Goal: Task Accomplishment & Management: Complete application form

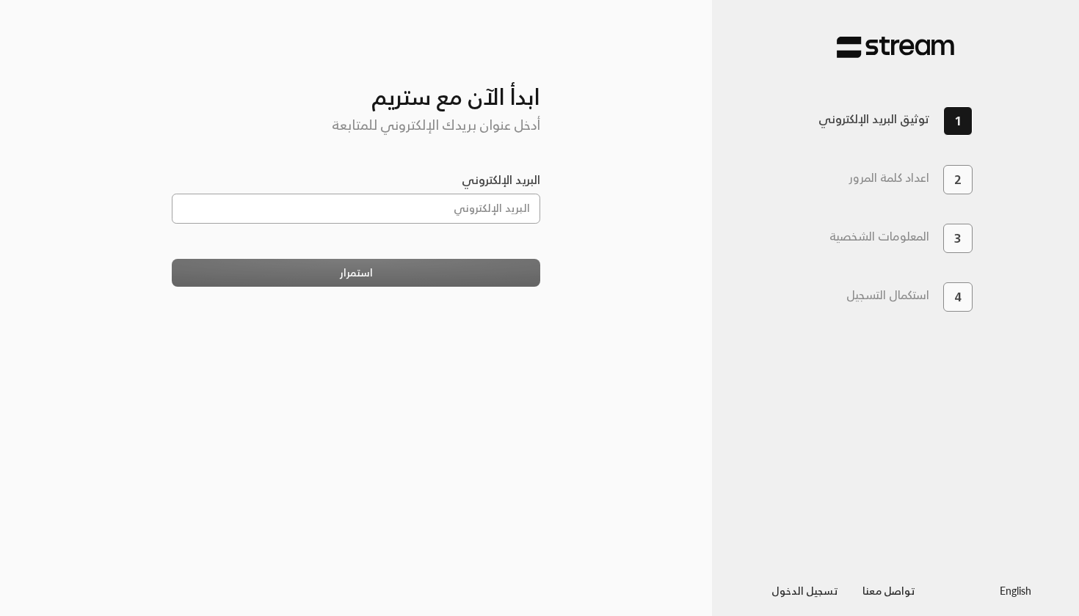
click at [498, 203] on input "البريد الإلكتروني" at bounding box center [356, 209] width 369 height 30
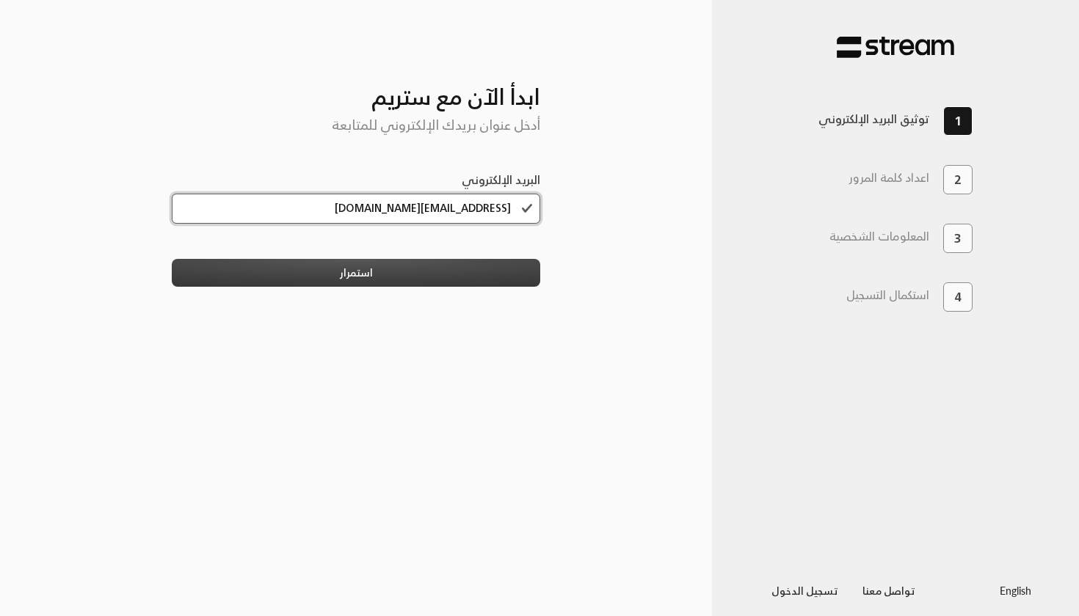
type input "[EMAIL_ADDRESS][DOMAIN_NAME]"
click at [495, 274] on button "استمرار" at bounding box center [356, 272] width 369 height 27
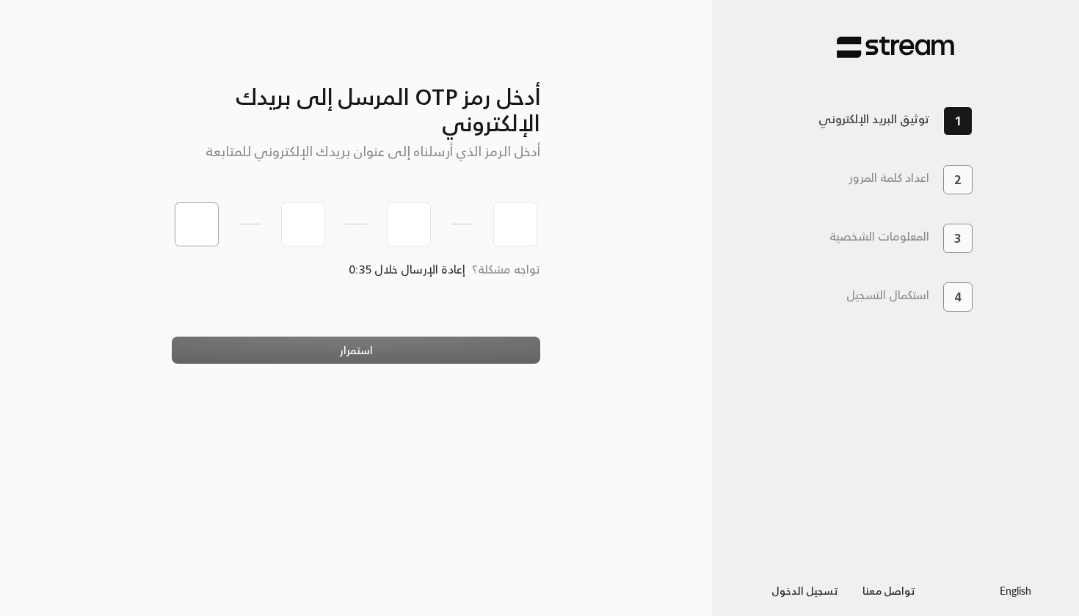
type input "6"
type input "4"
type input "5"
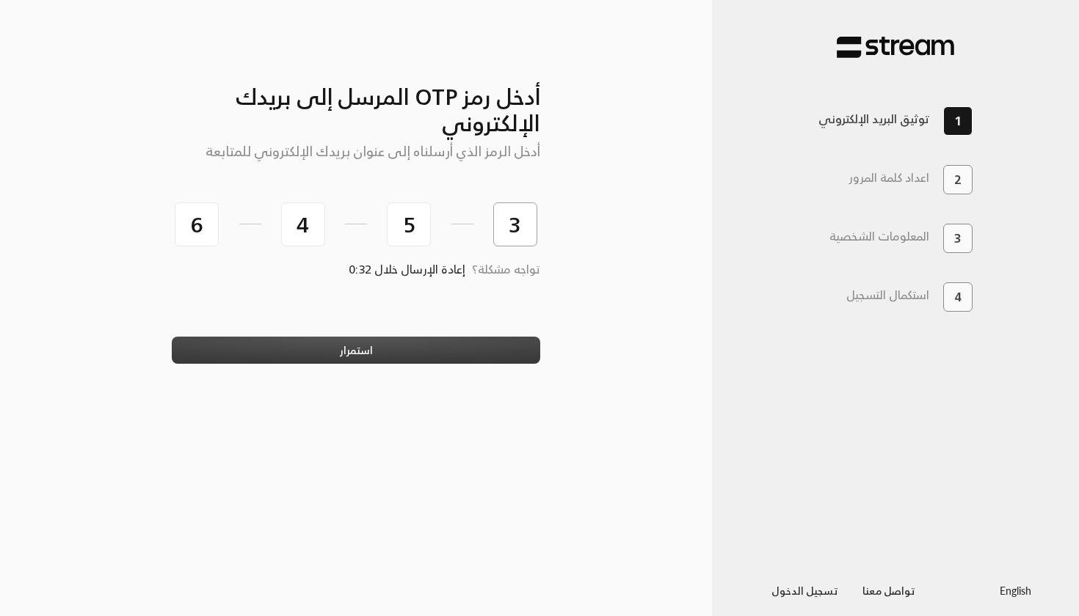
type input "3"
click at [357, 360] on button "استمرار" at bounding box center [356, 350] width 369 height 27
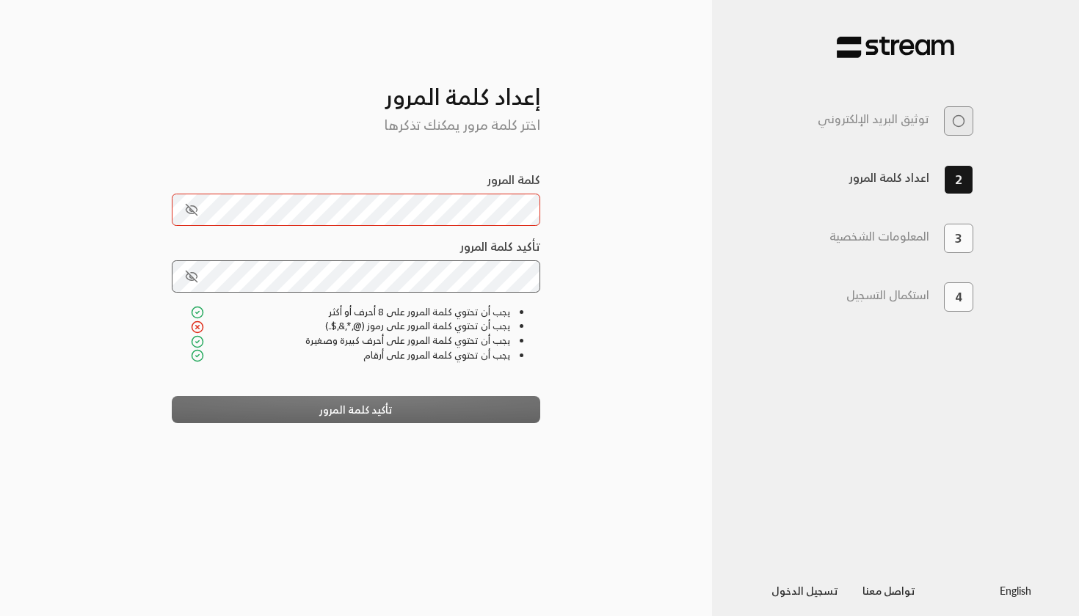
click at [475, 408] on div "تأكيد كلمة المرور" at bounding box center [356, 409] width 369 height 27
click at [440, 409] on div "تأكيد كلمة المرور" at bounding box center [356, 409] width 369 height 27
click at [187, 280] on icon "toggle password visibility" at bounding box center [191, 276] width 13 height 13
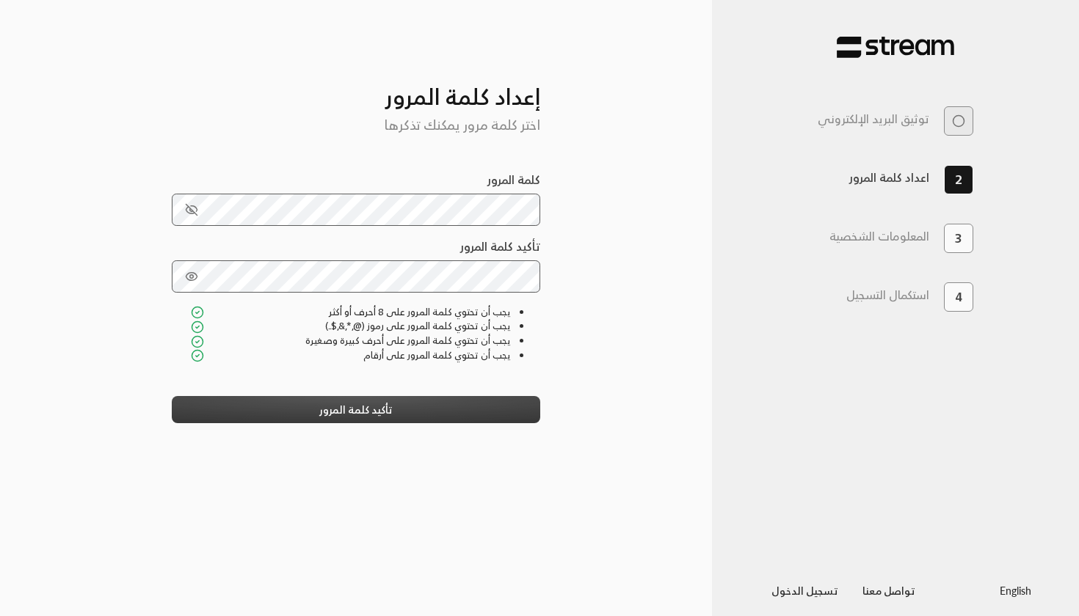
click at [448, 414] on button "تأكيد كلمة المرور" at bounding box center [356, 409] width 369 height 27
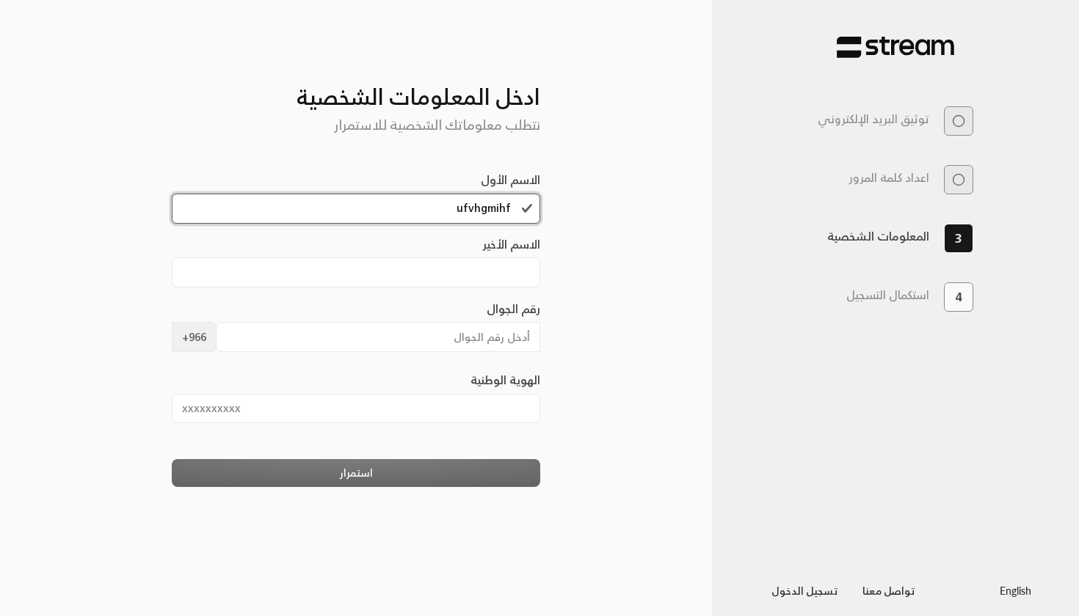
click at [501, 213] on input "ufvhgmihf" at bounding box center [356, 209] width 369 height 30
type input "[PERSON_NAME]"
click at [486, 271] on input "الاسم الأخير" at bounding box center [356, 273] width 369 height 30
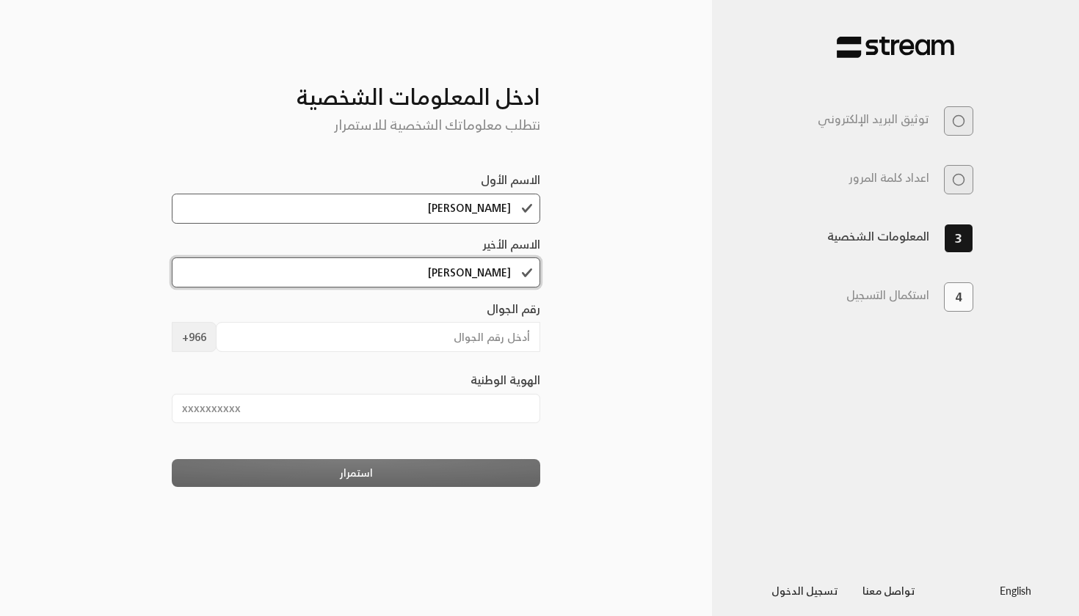
type input "[PERSON_NAME]"
type input "0"
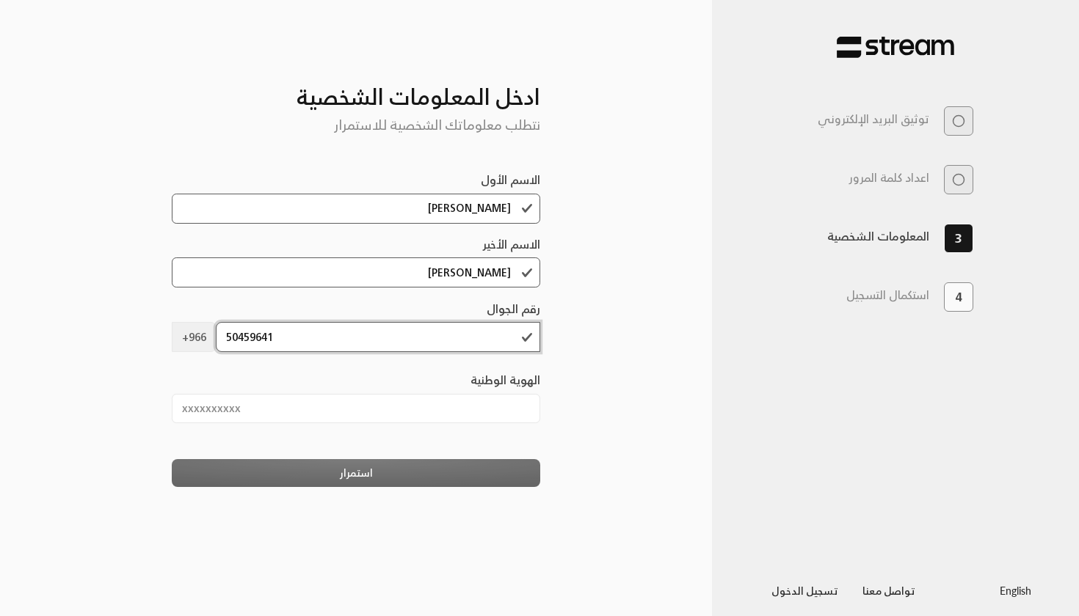
type input "504596414"
click at [448, 415] on input "الهوية الوطنية" at bounding box center [356, 409] width 369 height 30
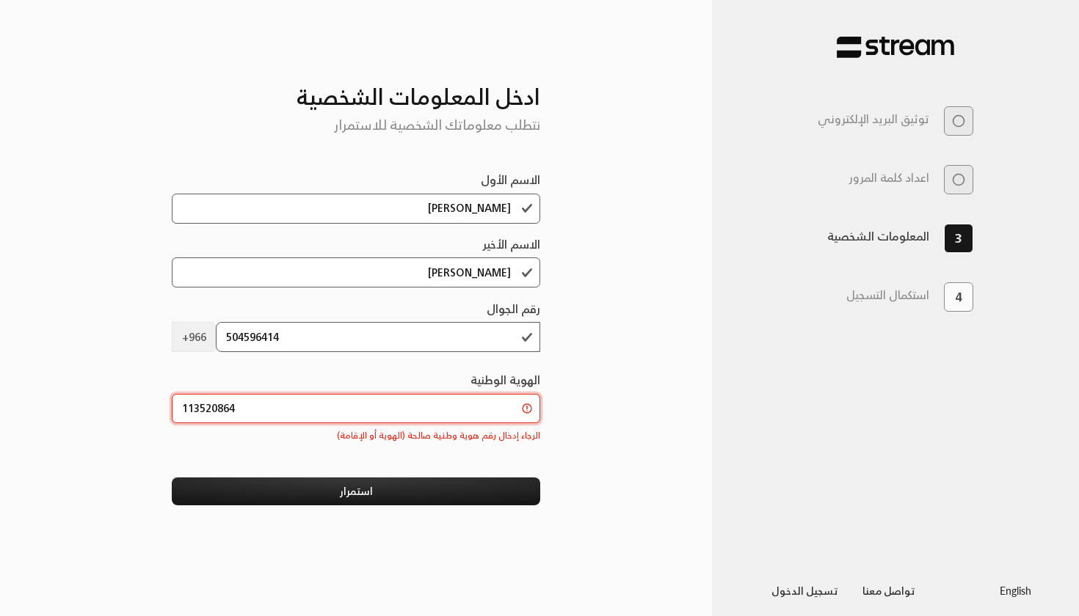
type input "1135208641"
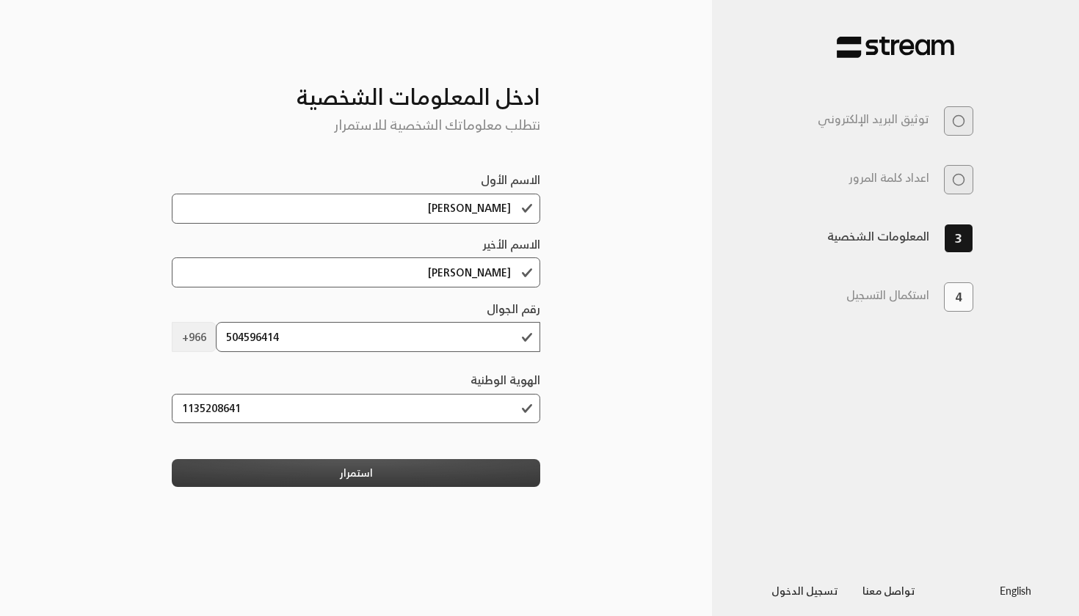
click at [387, 482] on button "استمرار" at bounding box center [356, 472] width 369 height 27
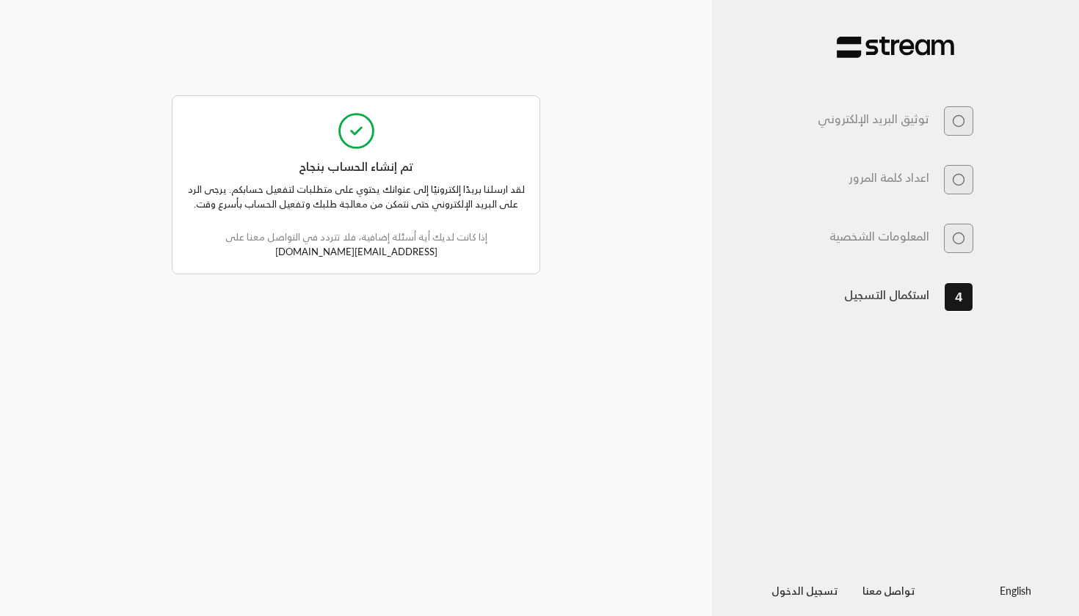
click at [467, 185] on div "لقد ارسلنا بريدًا إلكترونيًا إلى عنوانك يحتوي على متطلبات لتفعيل حسابكم. يرجى ا…" at bounding box center [356, 218] width 338 height 84
click at [415, 183] on div "لقد ارسلنا بريدًا إلكترونيًا إلى عنوانك يحتوي على متطلبات لتفعيل حسابكم. يرجى ا…" at bounding box center [356, 218] width 338 height 84
